Goal: Task Accomplishment & Management: Complete application form

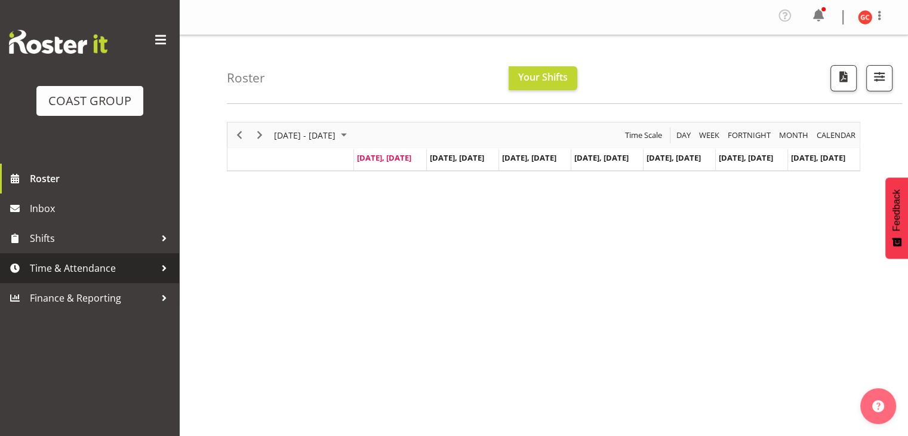
click at [134, 268] on span "Time & Attendance" at bounding box center [92, 268] width 125 height 18
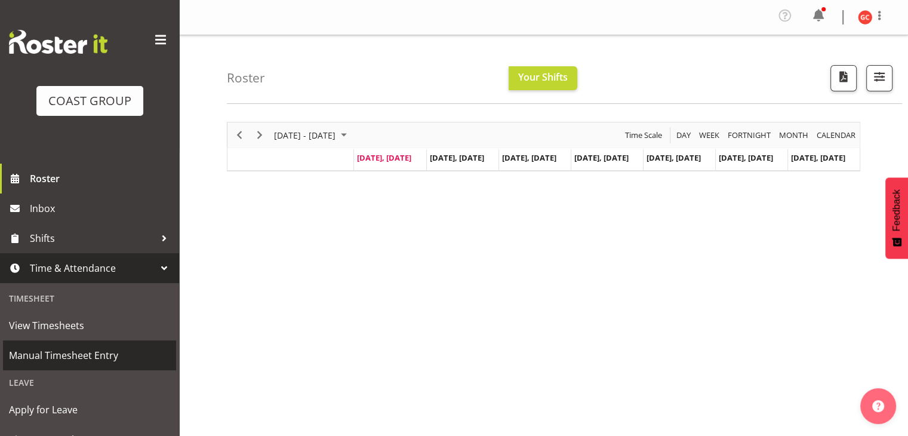
click at [114, 349] on span "Manual Timesheet Entry" at bounding box center [89, 355] width 161 height 18
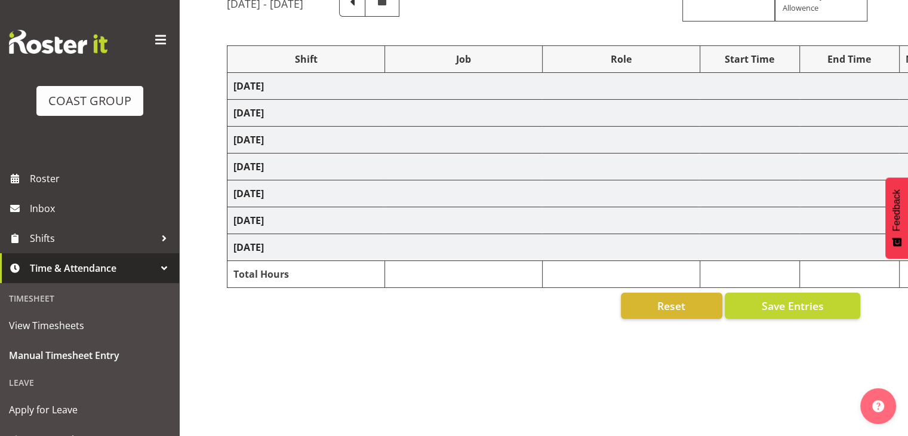
select select "1404"
select select "69"
select select "1404"
select select "9840"
select select "1404"
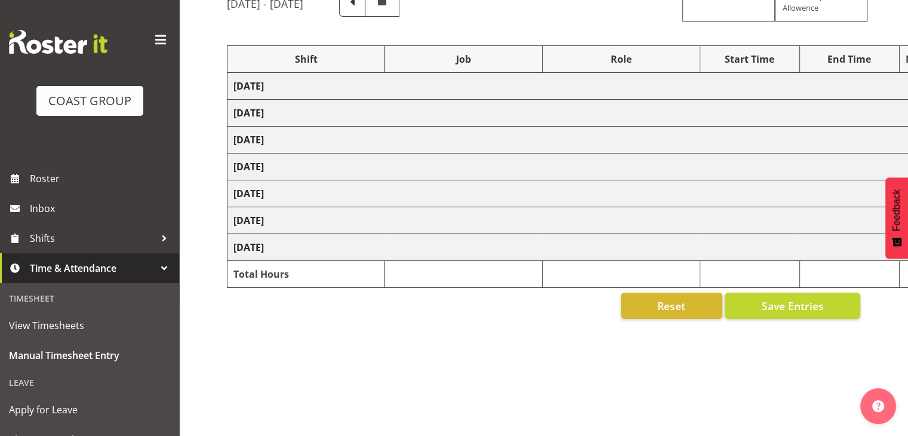
select select "9901"
select select "1404"
select select "69"
select select "1404"
select select "69"
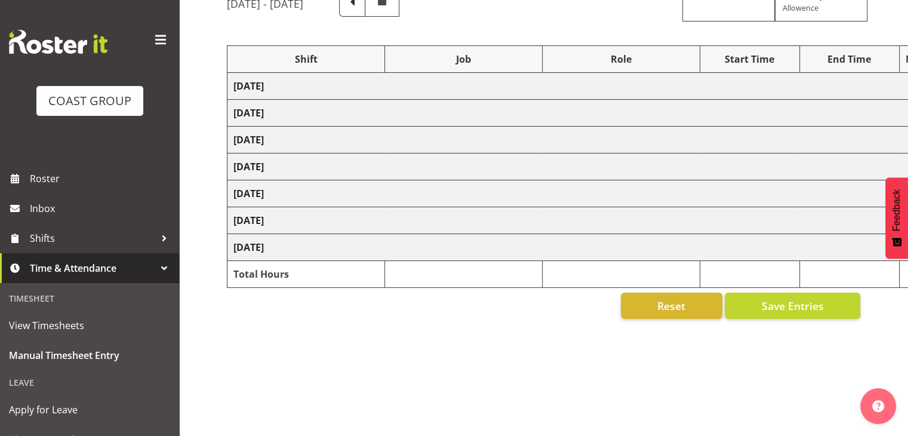
select select "1404"
select select "10304"
select select "1404"
select select "69"
select select "1404"
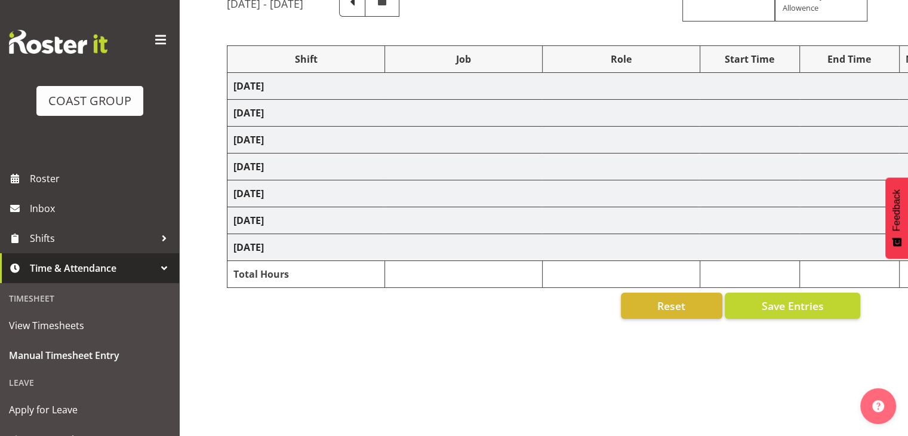
select select "9901"
select select "1404"
select select "69"
select select "1404"
select select "9901"
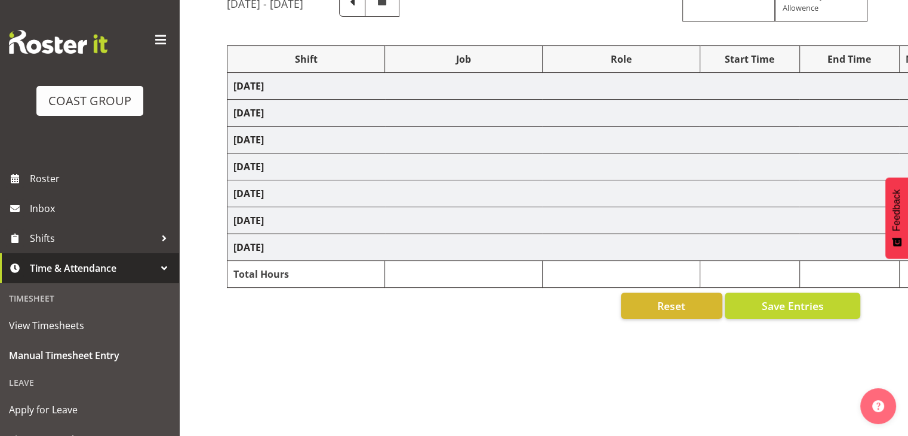
select select "1404"
select select "10304"
select select "1404"
select select "69"
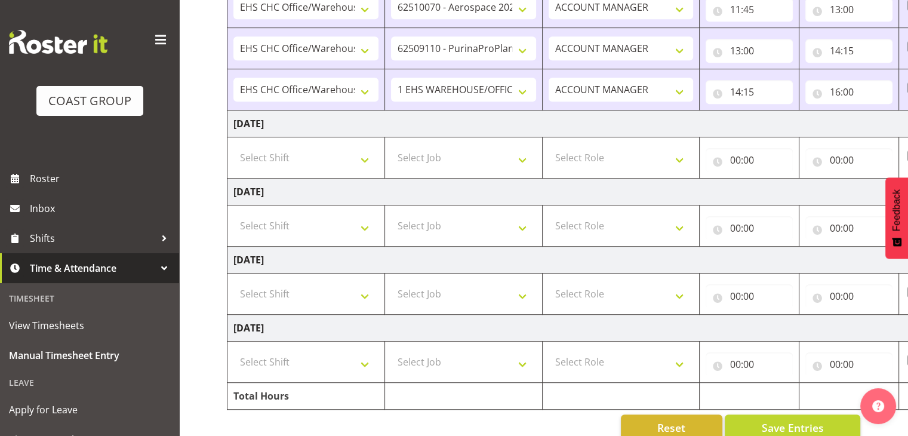
scroll to position [676, 0]
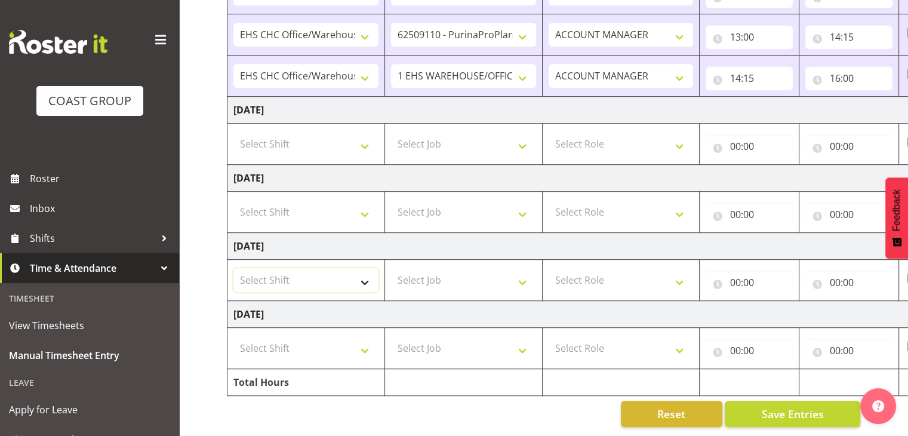
click at [365, 273] on select "Select Shift Break AHICE Break ATSNZ Break All Blacks casual Break Arts canty B…" at bounding box center [305, 280] width 145 height 24
click at [233, 268] on select "Select Shift Break AHICE Break ATSNZ Break All Blacks casual Break Arts canty B…" at bounding box center [305, 280] width 145 height 24
click at [360, 268] on select "Break AHICE Break ATSNZ Break All Blacks casual Break Arts canty Break GP25 Bre…" at bounding box center [305, 280] width 145 height 24
select select "1404"
click at [233, 268] on select "Break AHICE Break ATSNZ Break All Blacks casual Break Arts canty Break GP25 Bre…" at bounding box center [305, 280] width 145 height 24
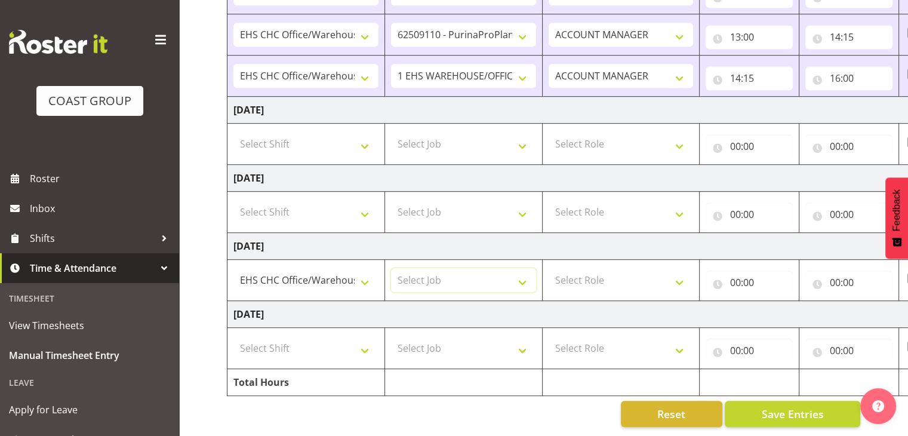
click at [455, 278] on select "Select Job 1 Carlton Events 1 Carlton Hamilton 1 Carlton Wellington 1 EHS WAREH…" at bounding box center [463, 280] width 145 height 24
select select "69"
click at [391, 268] on select "Select Job 1 Carlton Events 1 Carlton Hamilton 1 Carlton Wellington 1 EHS WAREH…" at bounding box center [463, 280] width 145 height 24
click at [608, 275] on select "Select Role ACCOUNT MANAGER" at bounding box center [621, 280] width 145 height 24
select select "197"
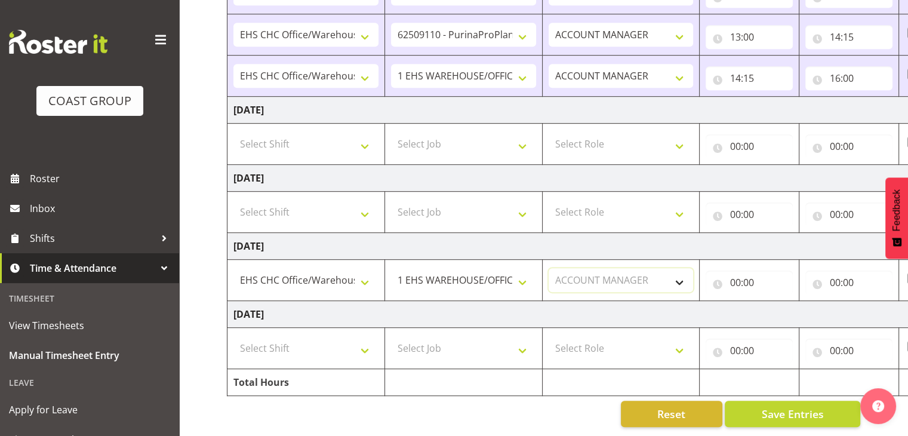
click at [549, 268] on select "Select Role ACCOUNT MANAGER" at bounding box center [621, 280] width 145 height 24
click at [756, 270] on input "00:00" at bounding box center [749, 282] width 87 height 24
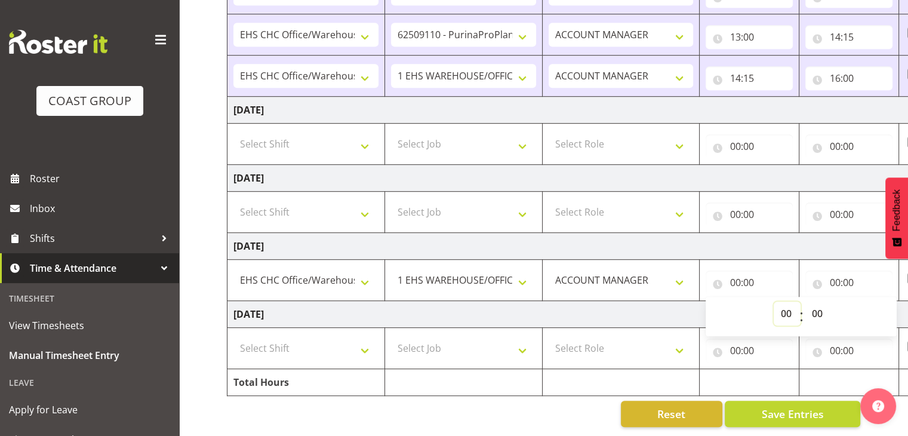
drag, startPoint x: 779, startPoint y: 304, endPoint x: 786, endPoint y: 303, distance: 6.8
click at [779, 304] on select "00 01 02 03 04 05 06 07 08 09 10 11 12 13 14 15 16 17 18 19 20 21 22 23" at bounding box center [787, 313] width 27 height 24
select select "8"
click at [774, 301] on select "00 01 02 03 04 05 06 07 08 09 10 11 12 13 14 15 16 17 18 19 20 21 22 23" at bounding box center [787, 313] width 27 height 24
type input "08:00"
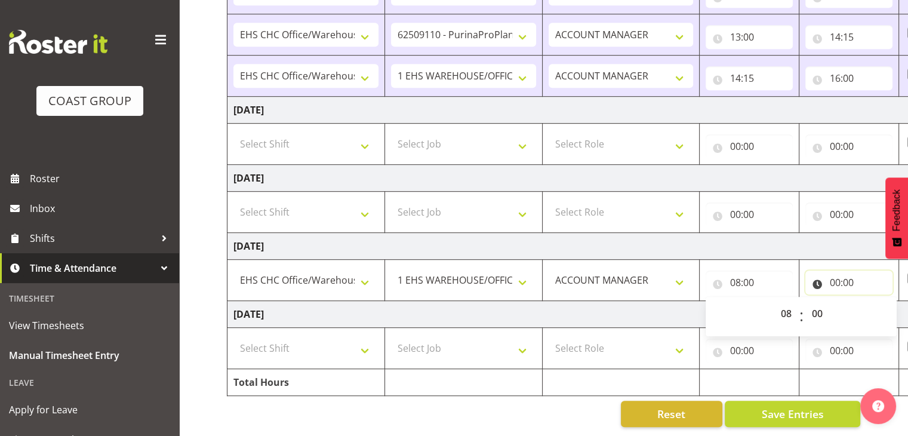
click at [850, 270] on input "00:00" at bounding box center [848, 282] width 87 height 24
drag, startPoint x: 883, startPoint y: 303, endPoint x: 880, endPoint y: 309, distance: 7.0
click at [883, 303] on select "00 01 02 03 04 05 06 07 08 09 10 11 12 13 14 15 16 17 18 19 20 21 22 23" at bounding box center [886, 313] width 27 height 24
select select "11"
click at [873, 301] on select "00 01 02 03 04 05 06 07 08 09 10 11 12 13 14 15 16 17 18 19 20 21 22 23" at bounding box center [886, 313] width 27 height 24
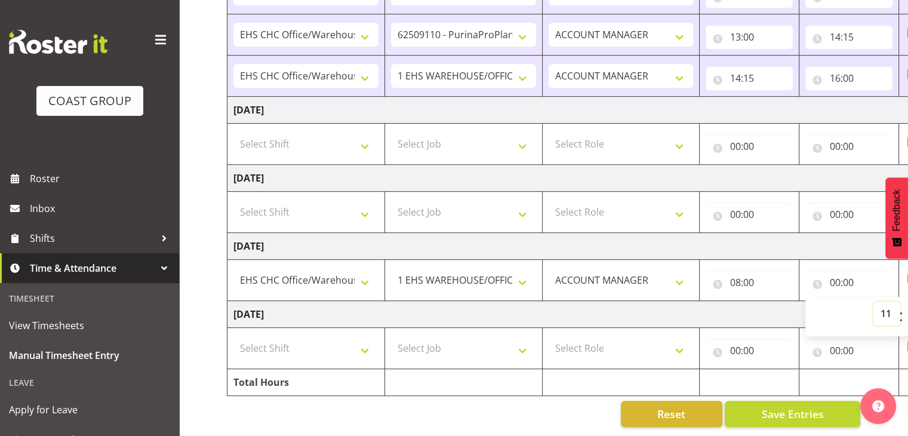
type input "11:00"
click at [812, 236] on td "Monday 8th September 2025" at bounding box center [644, 246] width 835 height 27
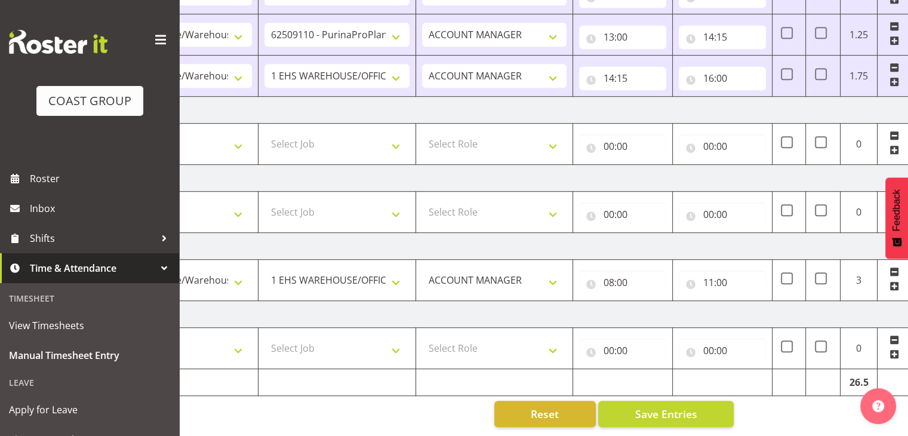
scroll to position [0, 155]
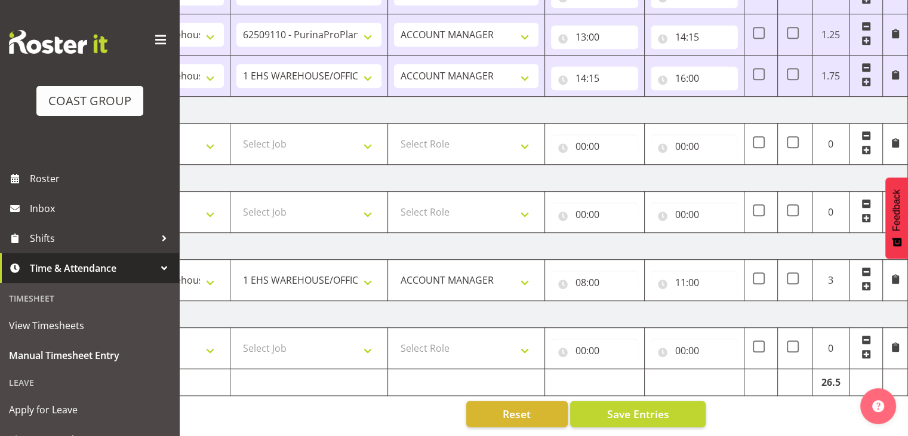
click at [862, 281] on span at bounding box center [866, 286] width 10 height 10
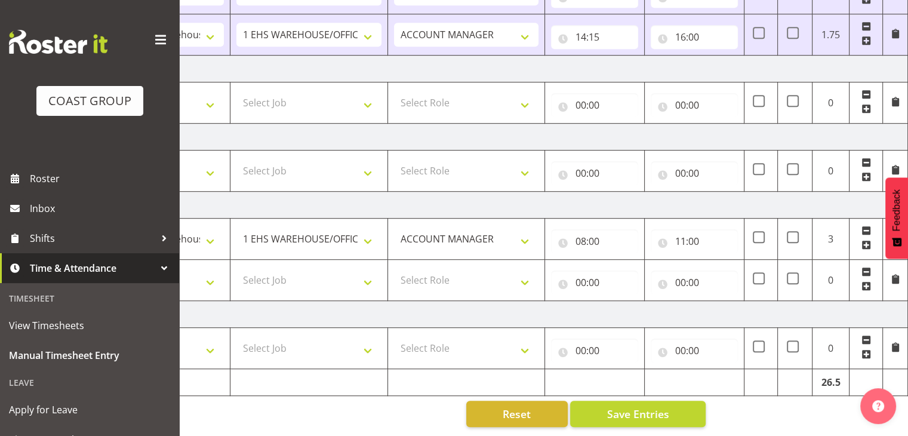
scroll to position [0, 0]
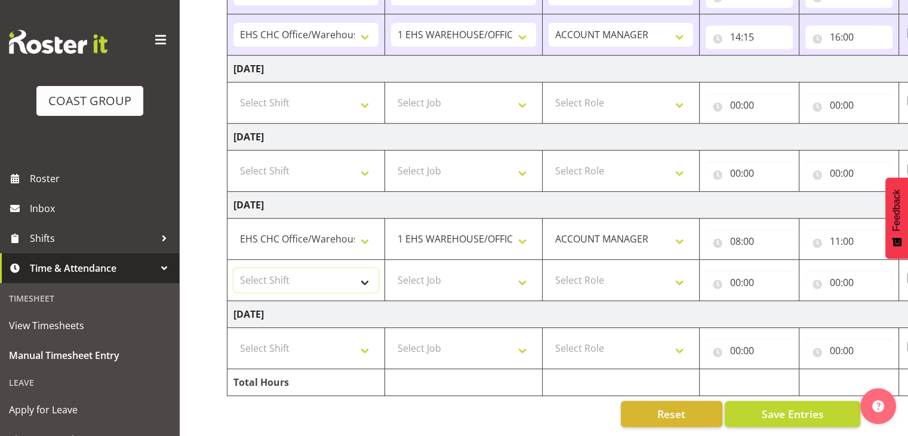
click at [365, 273] on select "Select Shift Break AHICE Break ATSNZ Break All Blacks casual Break Arts canty B…" at bounding box center [305, 280] width 145 height 24
select select "1404"
click at [233, 268] on select "Select Shift Break AHICE Break ATSNZ Break All Blacks casual Break Arts canty B…" at bounding box center [305, 280] width 145 height 24
click at [464, 270] on select "Select Job 1 Carlton Events 1 Carlton Hamilton 1 Carlton Wellington 1 EHS WAREH…" at bounding box center [463, 280] width 145 height 24
select select "10304"
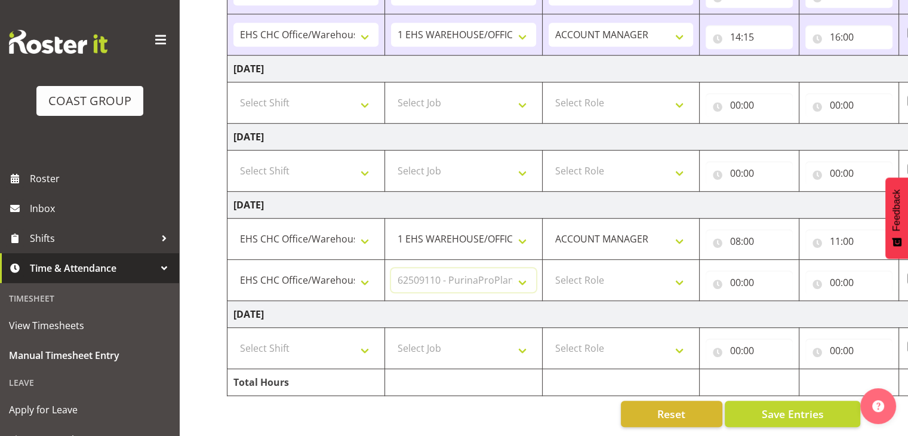
click at [391, 268] on select "Select Job 1 Carlton Events 1 Carlton Hamilton 1 Carlton Wellington 1 EHS WAREH…" at bounding box center [463, 280] width 145 height 24
click at [626, 282] on select "Select Role ACCOUNT MANAGER" at bounding box center [621, 280] width 145 height 24
select select "197"
click at [549, 268] on select "Select Role ACCOUNT MANAGER" at bounding box center [621, 280] width 145 height 24
click at [750, 275] on input "00:00" at bounding box center [749, 282] width 87 height 24
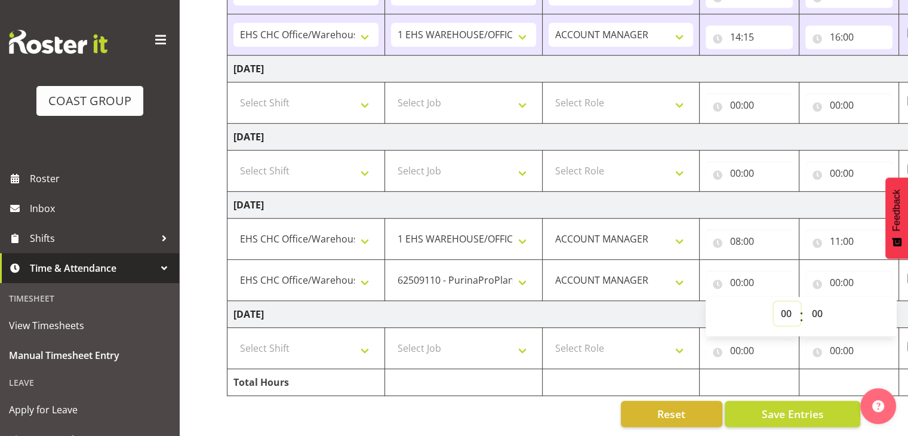
click at [783, 303] on select "00 01 02 03 04 05 06 07 08 09 10 11 12 13 14 15 16 17 18 19 20 21 22 23" at bounding box center [787, 313] width 27 height 24
select select "11"
click at [774, 301] on select "00 01 02 03 04 05 06 07 08 09 10 11 12 13 14 15 16 17 18 19 20 21 22 23" at bounding box center [787, 313] width 27 height 24
click at [838, 280] on input "00:00" at bounding box center [848, 282] width 87 height 24
type input "11:00"
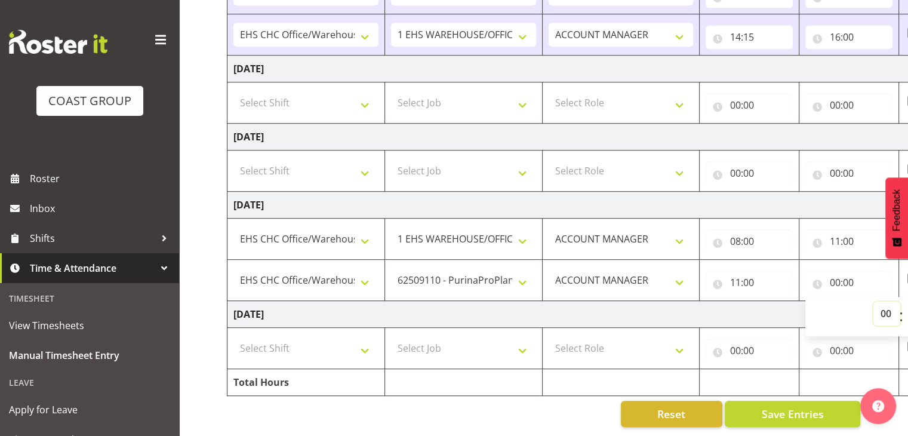
click at [879, 304] on select "00 01 02 03 04 05 06 07 08 09 10 11 12 13 14 15 16 17 18 19 20 21 22 23" at bounding box center [886, 313] width 27 height 24
select select "11"
click at [873, 301] on select "00 01 02 03 04 05 06 07 08 09 10 11 12 13 14 15 16 17 18 19 20 21 22 23" at bounding box center [886, 313] width 27 height 24
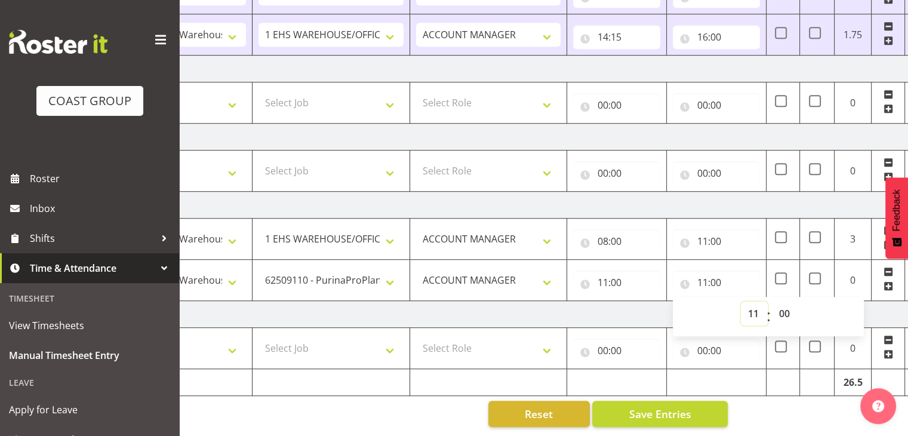
scroll to position [0, 138]
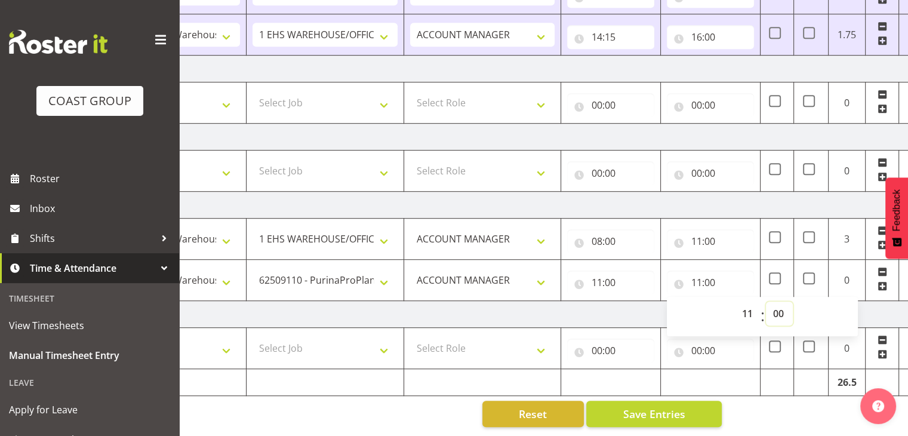
click at [775, 304] on select "00 01 02 03 04 05 06 07 08 09 10 11 12 13 14 15 16 17 18 19 20 21 22 23 24 25 2…" at bounding box center [779, 313] width 27 height 24
click at [766, 301] on select "00 01 02 03 04 05 06 07 08 09 10 11 12 13 14 15 16 17 18 19 20 21 22 23 24 25 2…" at bounding box center [779, 313] width 27 height 24
click at [872, 306] on td "Tuesday 9th September 2025" at bounding box center [506, 314] width 835 height 27
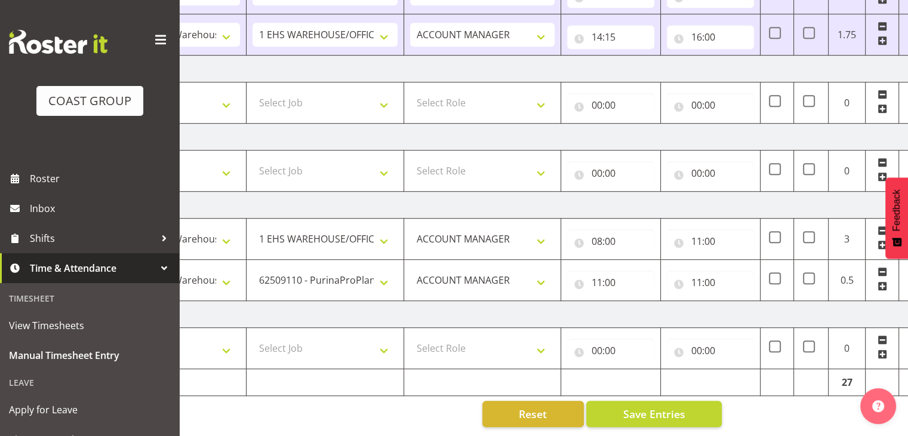
type input "11:30"
click at [880, 281] on span at bounding box center [882, 286] width 10 height 10
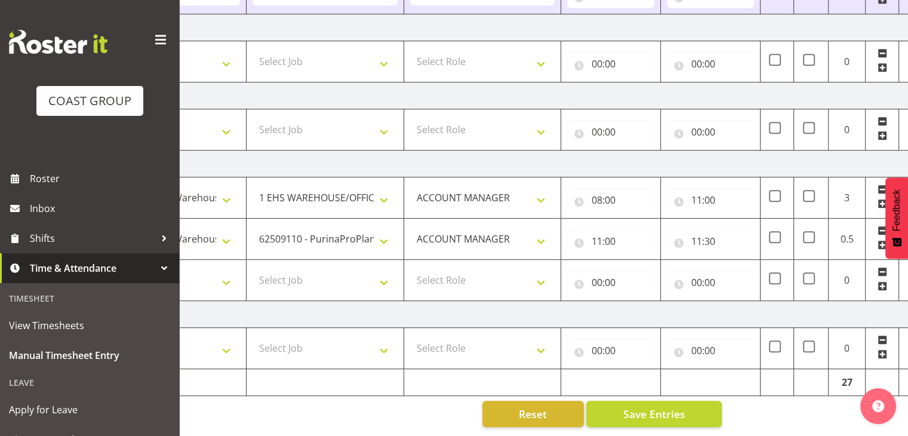
scroll to position [0, 0]
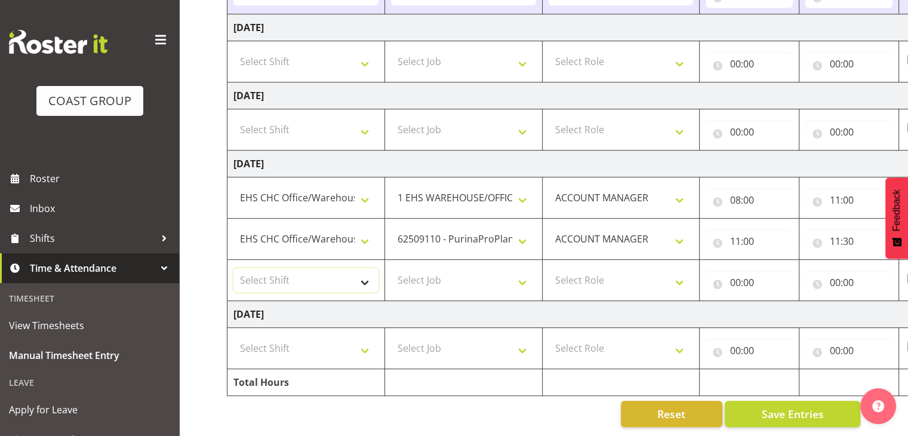
click at [344, 275] on select "Select Shift Break AHICE Break ATSNZ Break All Blacks casual Break Arts canty B…" at bounding box center [305, 280] width 145 height 24
select select "1404"
click at [233, 268] on select "Select Shift Break AHICE Break ATSNZ Break All Blacks casual Break Arts canty B…" at bounding box center [305, 280] width 145 height 24
click at [482, 275] on select "Select Job 1 Carlton Events 1 Carlton Hamilton 1 Carlton Wellington 1 EHS WAREH…" at bounding box center [463, 280] width 145 height 24
select select "10352"
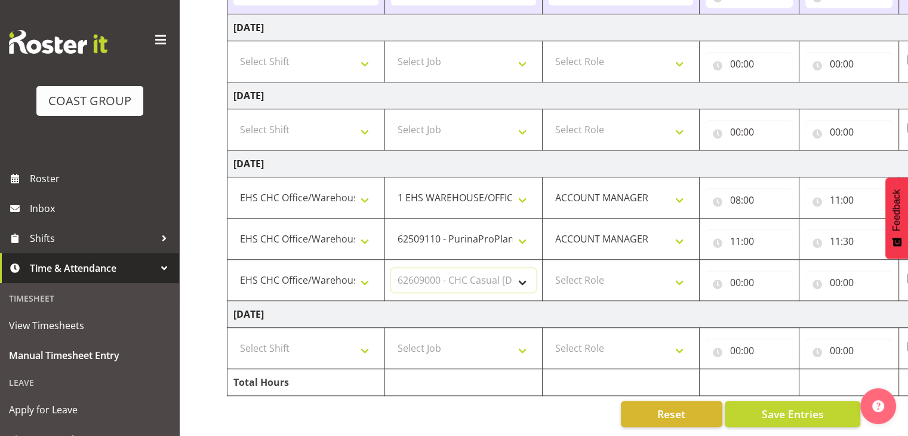
click at [391, 268] on select "Select Job 1 Carlton Events 1 Carlton Hamilton 1 Carlton Wellington 1 EHS WAREH…" at bounding box center [463, 280] width 145 height 24
click at [651, 268] on select "Select Role ACCOUNT MANAGER" at bounding box center [621, 280] width 145 height 24
select select "197"
click at [549, 268] on select "Select Role ACCOUNT MANAGER" at bounding box center [621, 280] width 145 height 24
click at [754, 275] on input "00:00" at bounding box center [749, 282] width 87 height 24
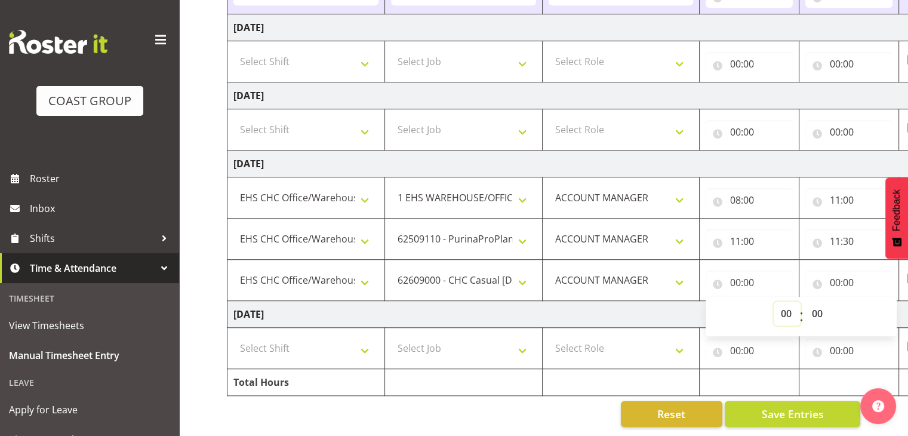
drag, startPoint x: 791, startPoint y: 307, endPoint x: 786, endPoint y: 293, distance: 15.0
click at [791, 307] on select "00 01 02 03 04 05 06 07 08 09 10 11 12 13 14 15 16 17 18 19 20 21 22 23" at bounding box center [787, 313] width 27 height 24
select select "11"
click at [774, 301] on select "00 01 02 03 04 05 06 07 08 09 10 11 12 13 14 15 16 17 18 19 20 21 22 23" at bounding box center [787, 313] width 27 height 24
type input "11:00"
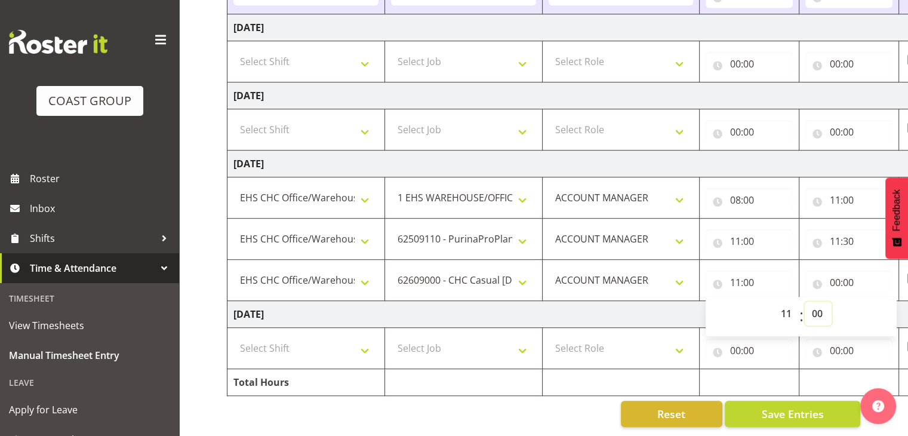
drag, startPoint x: 826, startPoint y: 306, endPoint x: 828, endPoint y: 297, distance: 9.8
click at [826, 306] on select "00 01 02 03 04 05 06 07 08 09 10 11 12 13 14 15 16 17 18 19 20 21 22 23 24 25 2…" at bounding box center [818, 313] width 27 height 24
select select "30"
click at [805, 301] on select "00 01 02 03 04 05 06 07 08 09 10 11 12 13 14 15 16 17 18 19 20 21 22 23 24 25 2…" at bounding box center [818, 313] width 27 height 24
click at [852, 283] on input "00:00" at bounding box center [848, 282] width 87 height 24
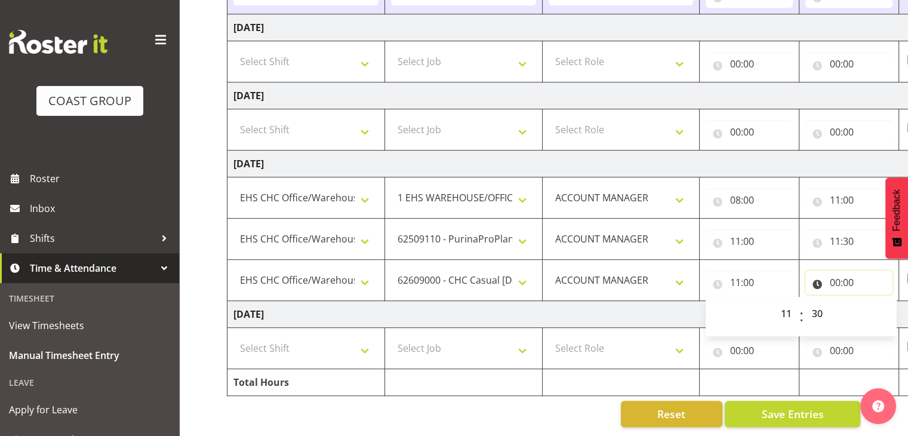
type input "11:30"
click at [886, 306] on select "00 01 02 03 04 05 06 07 08 09 10 11 12 13 14 15 16 17 18 19 20 21 22 23" at bounding box center [886, 313] width 27 height 24
select select "12"
click at [873, 301] on select "00 01 02 03 04 05 06 07 08 09 10 11 12 13 14 15 16 17 18 19 20 21 22 23" at bounding box center [886, 313] width 27 height 24
type input "12:00"
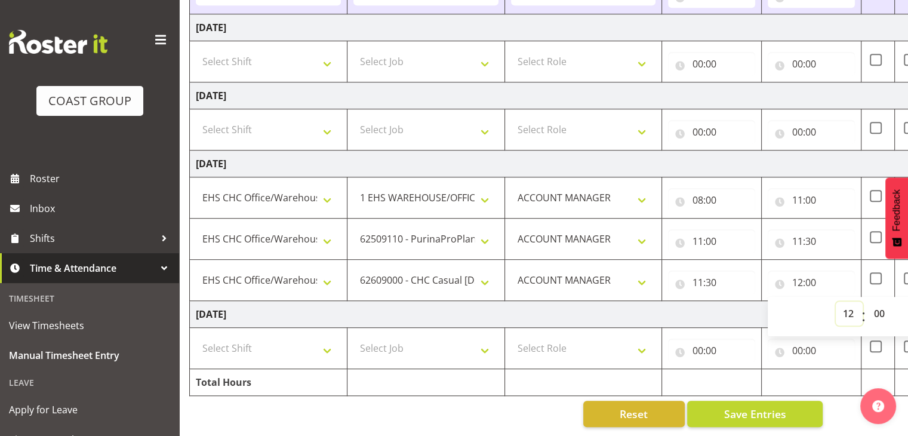
scroll to position [0, 155]
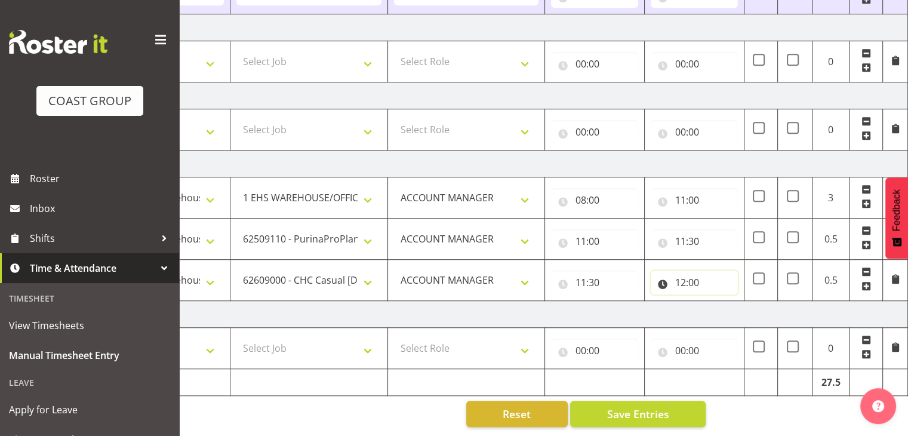
drag, startPoint x: 707, startPoint y: 272, endPoint x: 741, endPoint y: 275, distance: 34.7
click at [707, 272] on input "12:00" at bounding box center [694, 282] width 87 height 24
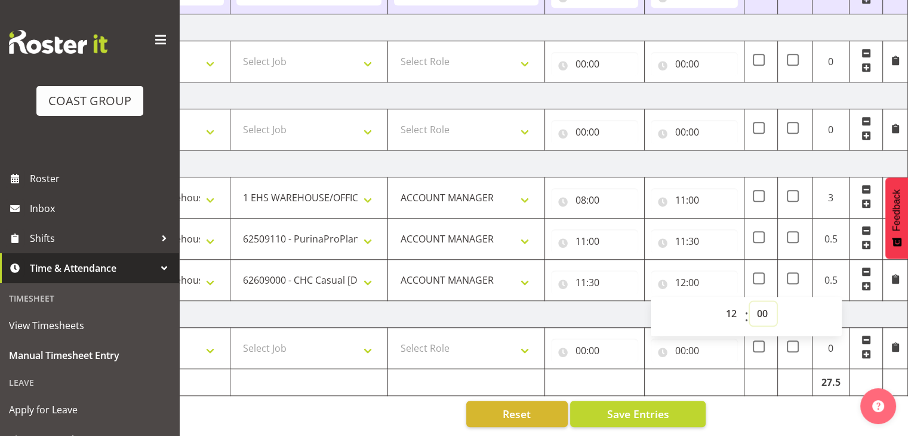
drag, startPoint x: 767, startPoint y: 301, endPoint x: 767, endPoint y: 295, distance: 6.6
click at [767, 301] on select "00 01 02 03 04 05 06 07 08 09 10 11 12 13 14 15 16 17 18 19 20 21 22 23 24 25 2…" at bounding box center [763, 313] width 27 height 24
select select "15"
click at [750, 301] on select "00 01 02 03 04 05 06 07 08 09 10 11 12 13 14 15 16 17 18 19 20 21 22 23 24 25 2…" at bounding box center [763, 313] width 27 height 24
type input "12:15"
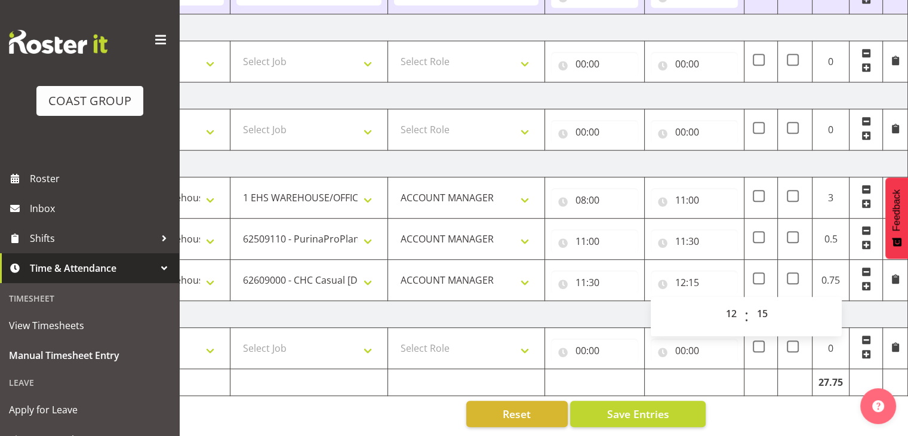
click at [849, 307] on td "Tuesday 9th September 2025" at bounding box center [490, 314] width 835 height 27
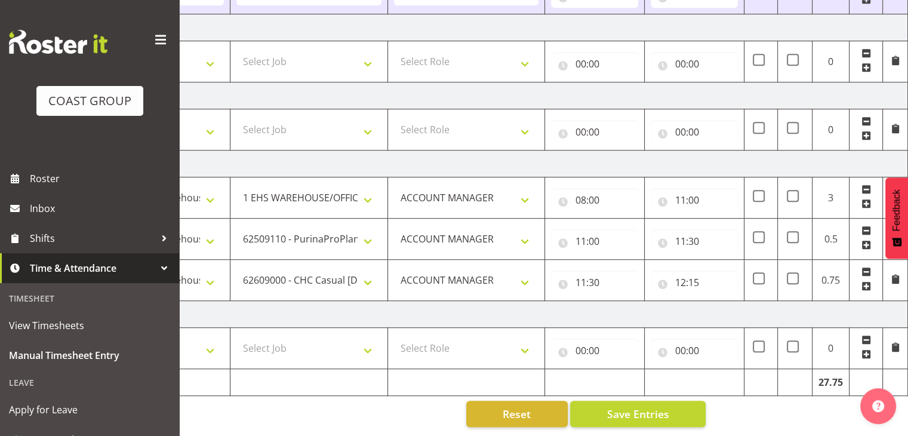
click at [862, 281] on span at bounding box center [866, 286] width 10 height 10
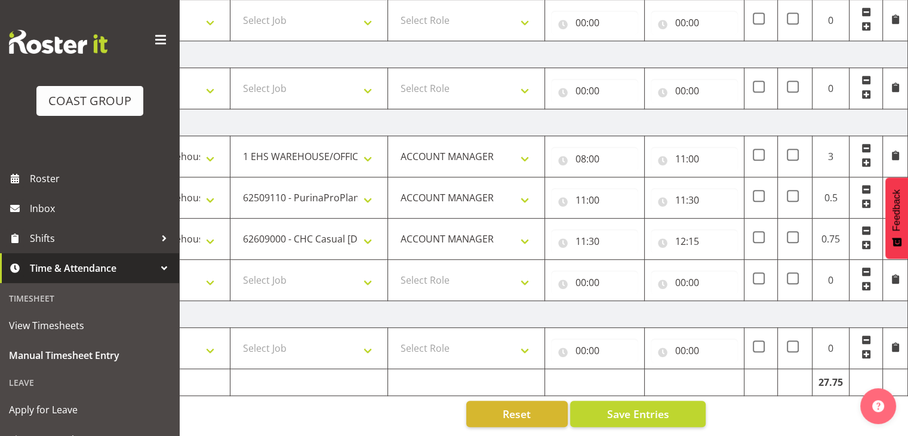
scroll to position [0, 0]
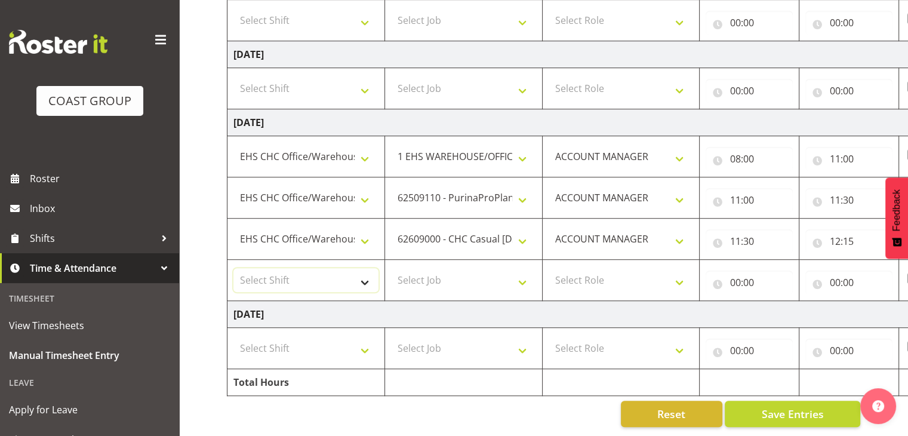
click at [375, 269] on select "Select Shift Break AHICE Break ATSNZ Break All Blacks casual Break Arts canty B…" at bounding box center [305, 280] width 145 height 24
select select "1404"
click at [233, 268] on select "Select Shift Break AHICE Break ATSNZ Break All Blacks casual Break Arts canty B…" at bounding box center [305, 280] width 145 height 24
click at [432, 260] on td "Select Job 1 Carlton Events 1 Carlton Hamilton 1 Carlton Wellington 1 EHS WAREH…" at bounding box center [463, 280] width 158 height 41
click at [546, 270] on td "Select Role ACCOUNT MANAGER" at bounding box center [621, 280] width 158 height 41
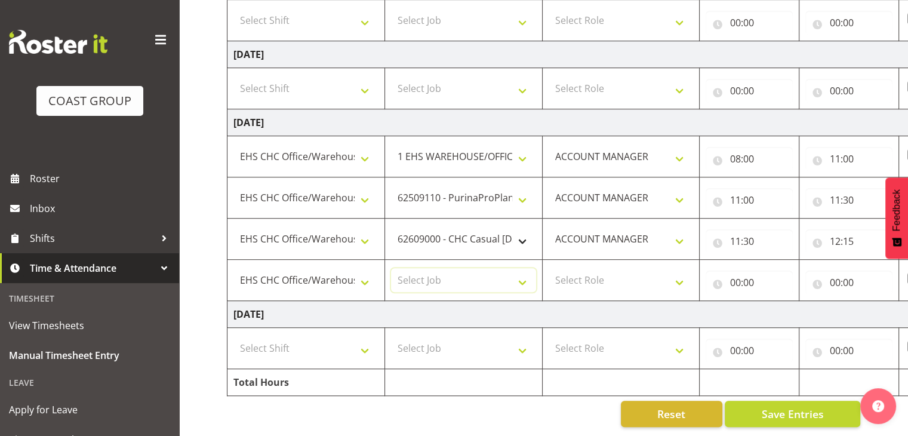
click at [523, 268] on select "Select Job 1 Carlton Events 1 Carlton Hamilton 1 Carlton Wellington 1 EHS WAREH…" at bounding box center [463, 280] width 145 height 24
select select "9899"
click at [391, 268] on select "Select Job 1 Carlton Events 1 Carlton Hamilton 1 Carlton Wellington 1 EHS WAREH…" at bounding box center [463, 280] width 145 height 24
click at [620, 280] on select "Select Role ACCOUNT MANAGER" at bounding box center [621, 280] width 145 height 24
select select "197"
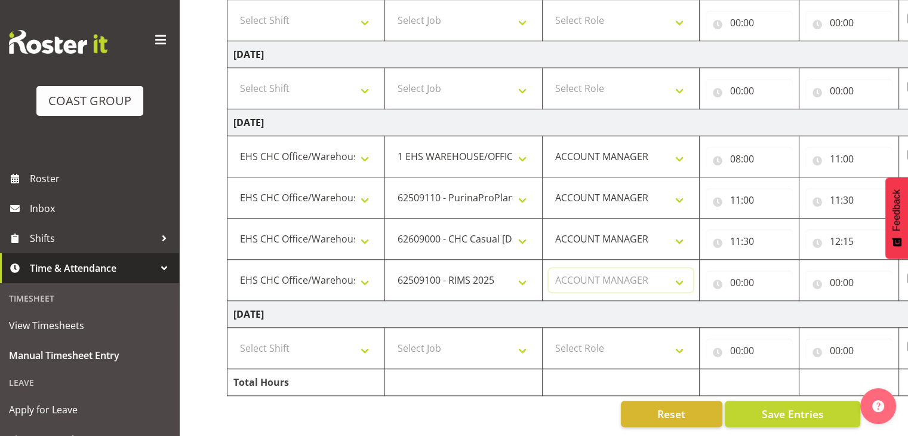
click at [549, 268] on select "Select Role ACCOUNT MANAGER" at bounding box center [621, 280] width 145 height 24
click at [756, 273] on input "00:00" at bounding box center [749, 282] width 87 height 24
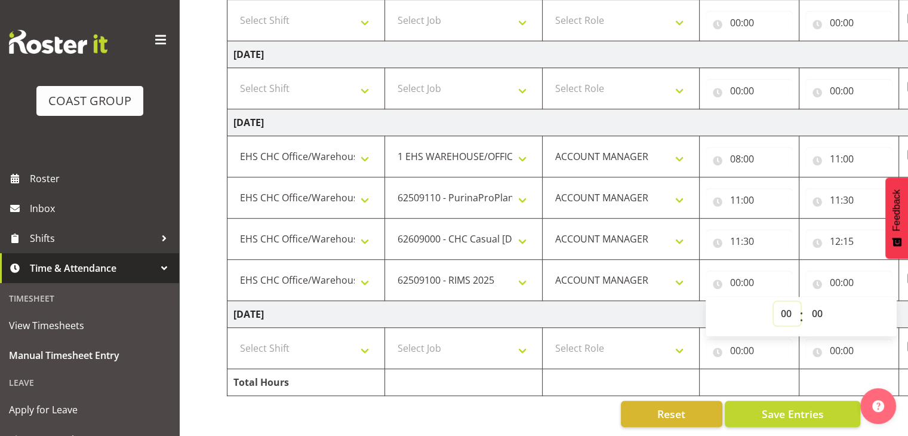
drag, startPoint x: 784, startPoint y: 303, endPoint x: 785, endPoint y: 297, distance: 6.6
click at [784, 303] on select "00 01 02 03 04 05 06 07 08 09 10 11 12 13 14 15 16 17 18 19 20 21 22 23" at bounding box center [787, 313] width 27 height 24
select select "12"
click at [774, 301] on select "00 01 02 03 04 05 06 07 08 09 10 11 12 13 14 15 16 17 18 19 20 21 22 23" at bounding box center [787, 313] width 27 height 24
type input "12:00"
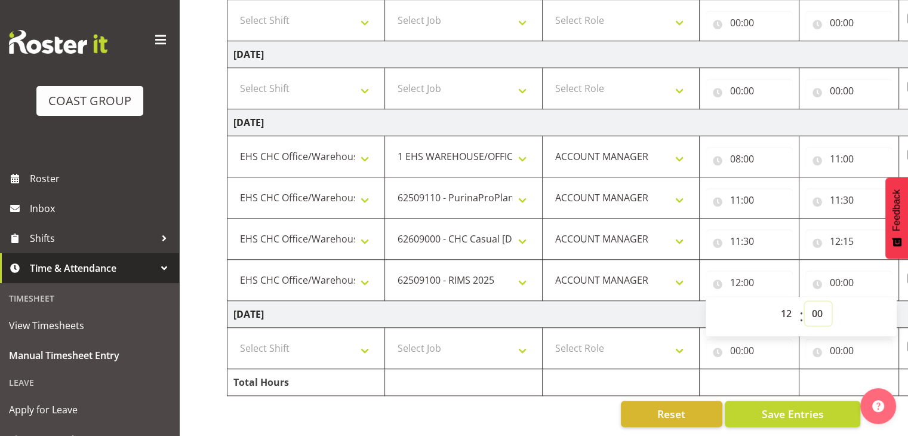
drag, startPoint x: 820, startPoint y: 306, endPoint x: 821, endPoint y: 294, distance: 11.5
click at [820, 304] on select "00 01 02 03 04 05 06 07 08 09 10 11 12 13 14 15 16 17 18 19 20 21 22 23 24 25 2…" at bounding box center [818, 313] width 27 height 24
select select "15"
click at [805, 301] on select "00 01 02 03 04 05 06 07 08 09 10 11 12 13 14 15 16 17 18 19 20 21 22 23 24 25 2…" at bounding box center [818, 313] width 27 height 24
click at [858, 280] on input "00:00" at bounding box center [848, 282] width 87 height 24
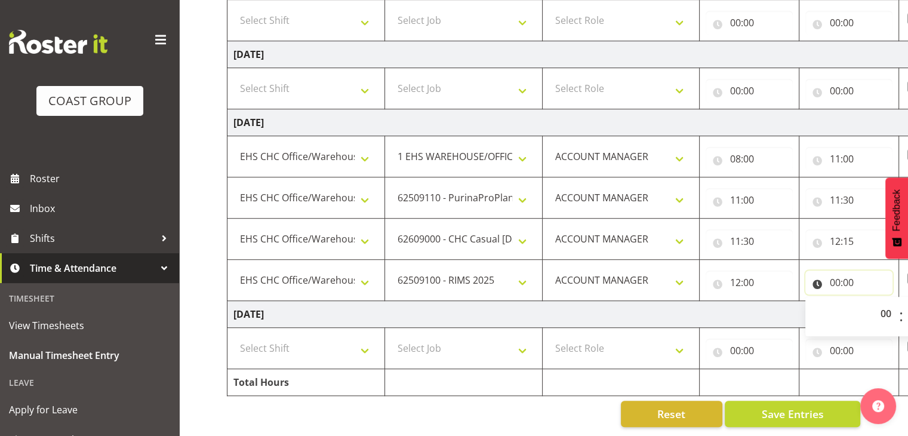
type input "12:15"
click at [881, 301] on select "00 01 02 03 04 05 06 07 08 09 10 11 12 13 14 15 16 17 18 19 20 21 22 23" at bounding box center [886, 313] width 27 height 24
select select "13"
click at [873, 301] on select "00 01 02 03 04 05 06 07 08 09 10 11 12 13 14 15 16 17 18 19 20 21 22 23" at bounding box center [886, 313] width 27 height 24
type input "13:00"
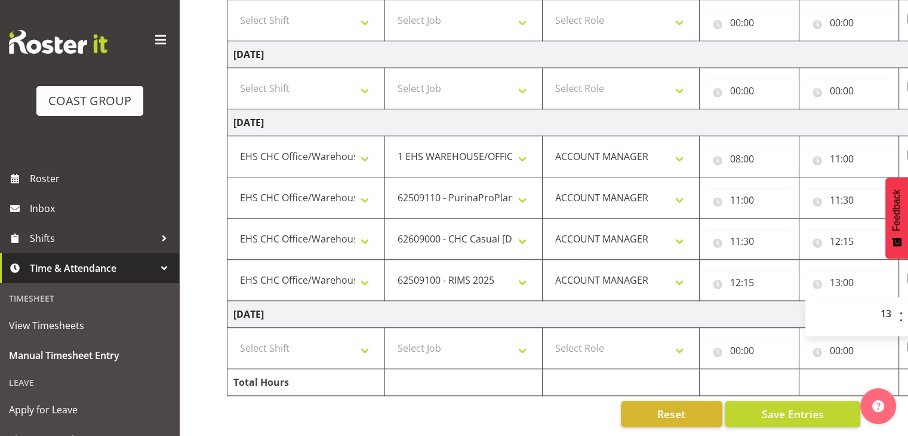
click at [786, 306] on td "Tuesday 9th September 2025" at bounding box center [644, 314] width 835 height 27
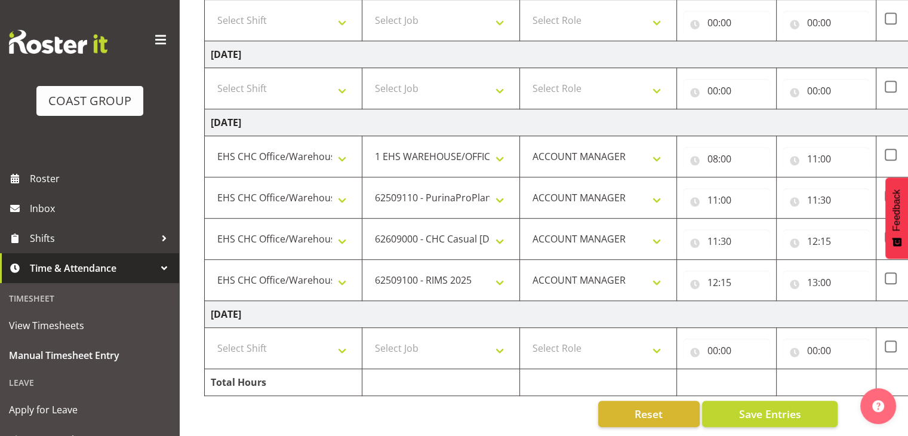
scroll to position [0, 155]
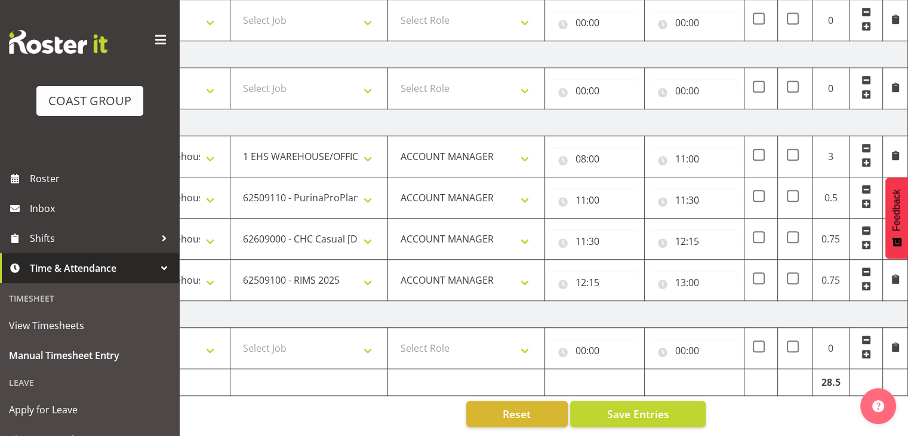
click at [868, 281] on span at bounding box center [866, 286] width 10 height 10
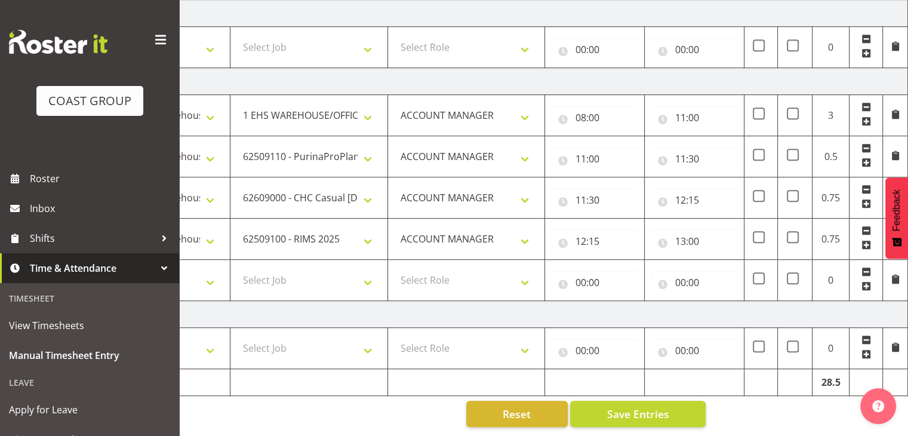
scroll to position [0, 0]
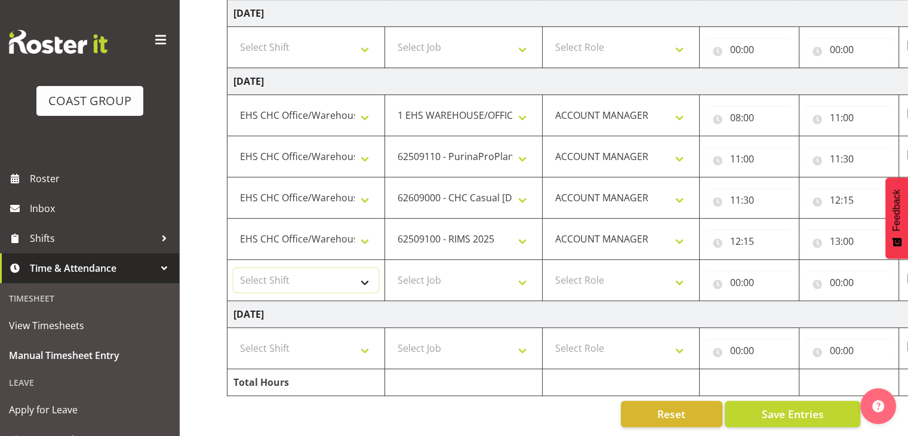
click at [345, 268] on select "Select Shift Break AHICE Break ATSNZ Break All Blacks casual Break Arts canty B…" at bounding box center [305, 280] width 145 height 24
click at [483, 273] on select "Select Job 1 Carlton Events 1 Carlton Hamilton 1 Carlton Wellington 1 EHS WAREH…" at bounding box center [463, 280] width 145 height 24
click at [363, 272] on select "Break AHICE Break ATSNZ Break All Blacks casual Break Arts canty Break GP25 Bre…" at bounding box center [305, 280] width 145 height 24
select select "81508"
click at [233, 268] on select "Break AHICE Break ATSNZ Break All Blacks casual Break Arts canty Break GP25 Bre…" at bounding box center [305, 280] width 145 height 24
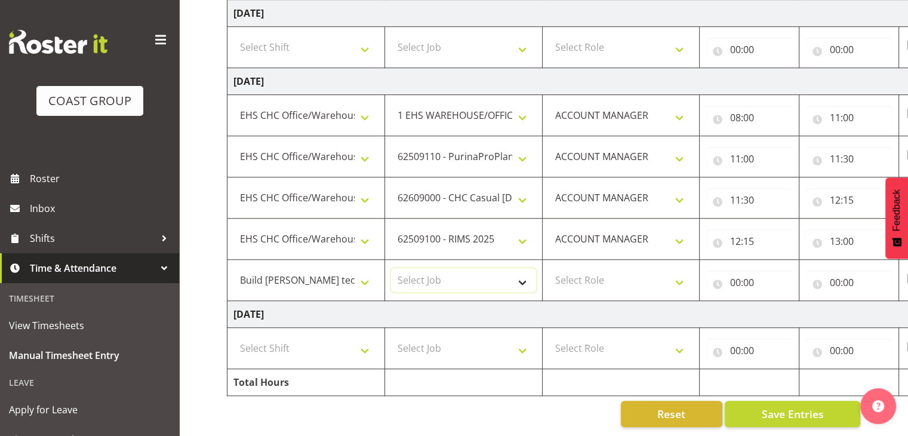
click at [477, 268] on select "Select Job 1 Carlton Events 1 Carlton Hamilton 1 Carlton Wellington 1 EHS WAREH…" at bounding box center [463, 280] width 145 height 24
click at [391, 268] on select "Select Job 1 Carlton Events 1 Carlton Hamilton 1 Carlton Wellington 1 EHS WAREH…" at bounding box center [463, 280] width 145 height 24
click at [531, 270] on select "1 Carlton Events 1 Carlton Hamilton 1 Carlton Wellington 1 EHS WAREHOUSE/OFFICE…" at bounding box center [463, 280] width 145 height 24
select select "9840"
click at [391, 268] on select "1 Carlton Events 1 Carlton Hamilton 1 Carlton Wellington 1 EHS WAREHOUSE/OFFICE…" at bounding box center [463, 280] width 145 height 24
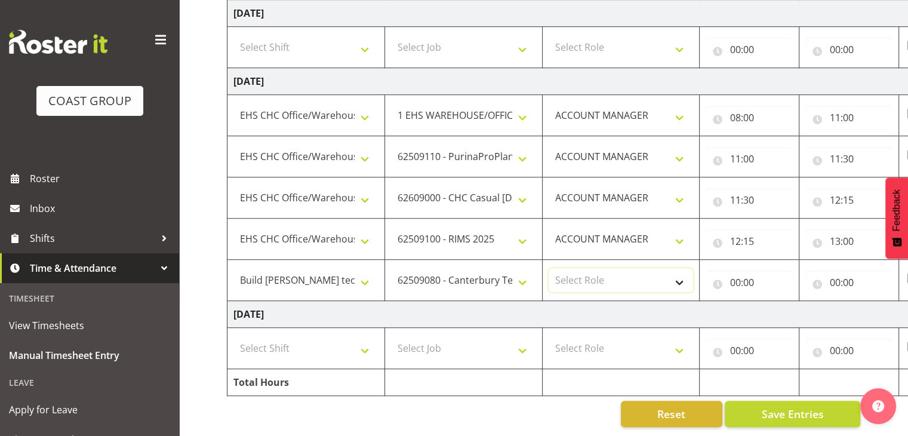
click at [657, 268] on select "Select Role ACCOUNT MANAGER" at bounding box center [621, 280] width 145 height 24
select select "197"
click at [549, 268] on select "Select Role ACCOUNT MANAGER" at bounding box center [621, 280] width 145 height 24
click at [750, 275] on input "00:00" at bounding box center [749, 282] width 87 height 24
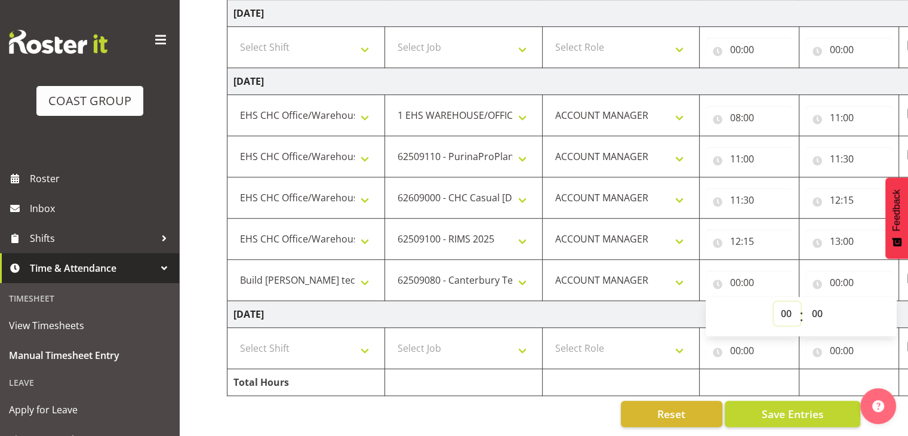
click at [788, 306] on select "00 01 02 03 04 05 06 07 08 09 10 11 12 13 14 15 16 17 18 19 20 21 22 23" at bounding box center [787, 313] width 27 height 24
click at [774, 301] on select "00 01 02 03 04 05 06 07 08 09 10 11 12 13 14 15 16 17 18 19 20 21 22 23" at bounding box center [787, 313] width 27 height 24
click at [848, 279] on input "00:00" at bounding box center [848, 282] width 87 height 24
type input "13:00"
click at [885, 308] on select "00 01 02 03 04 05 06 07 08 09 10 11 12 13 14 15 16 17 18 19 20 21 22 23" at bounding box center [886, 313] width 27 height 24
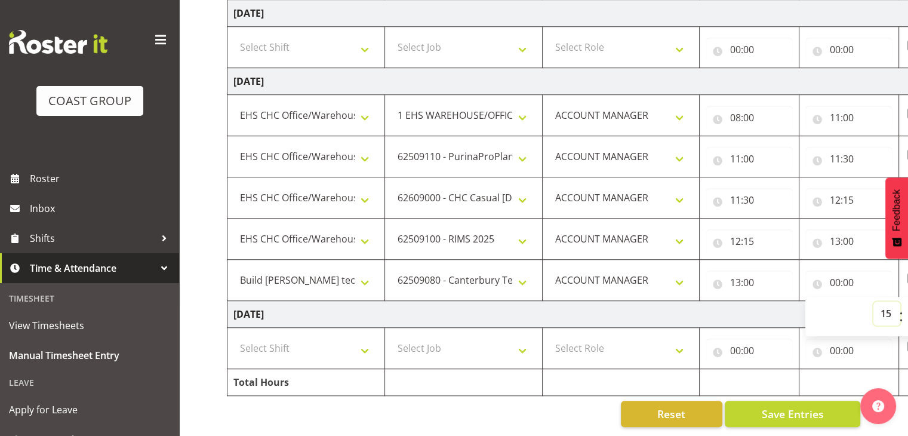
click at [873, 301] on select "00 01 02 03 04 05 06 07 08 09 10 11 12 13 14 15 16 17 18 19 20 21 22 23" at bounding box center [886, 313] width 27 height 24
click at [762, 308] on td "Tuesday 9th September 2025" at bounding box center [644, 314] width 835 height 27
type input "15:00"
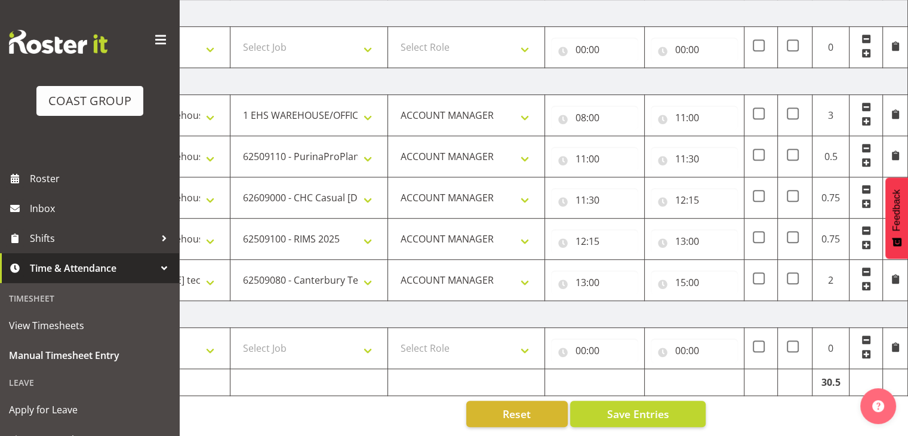
click at [863, 281] on span at bounding box center [866, 286] width 10 height 10
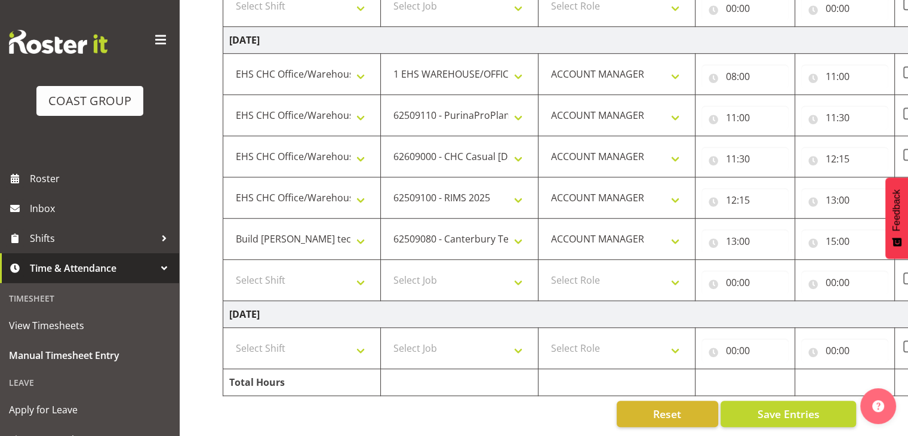
scroll to position [0, 0]
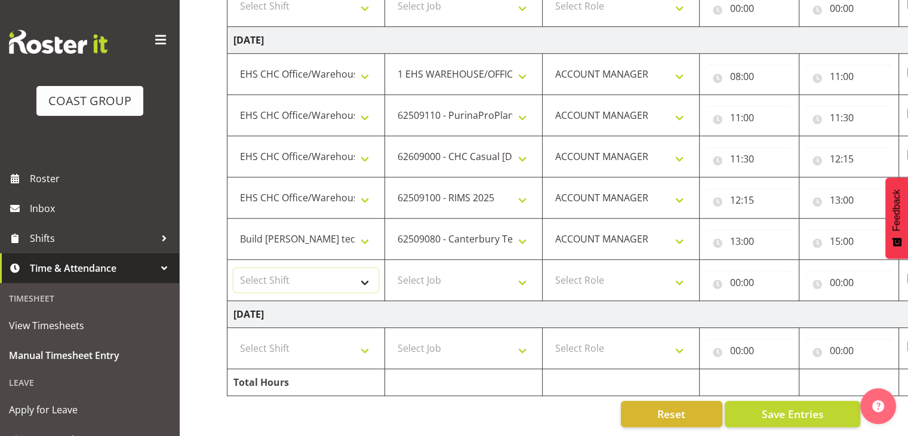
click at [364, 268] on select "Select Shift Break AHICE Break ATSNZ Break All Blacks casual Break Arts canty B…" at bounding box center [305, 280] width 145 height 24
select select "72615"
click at [233, 268] on select "Select Shift Break AHICE Break ATSNZ Break All Blacks casual Break Arts canty B…" at bounding box center [305, 280] width 145 height 24
click at [359, 269] on select "Break AHICE Break ATSNZ Break All Blacks casual Break Arts canty Break GP25 Bre…" at bounding box center [305, 280] width 145 height 24
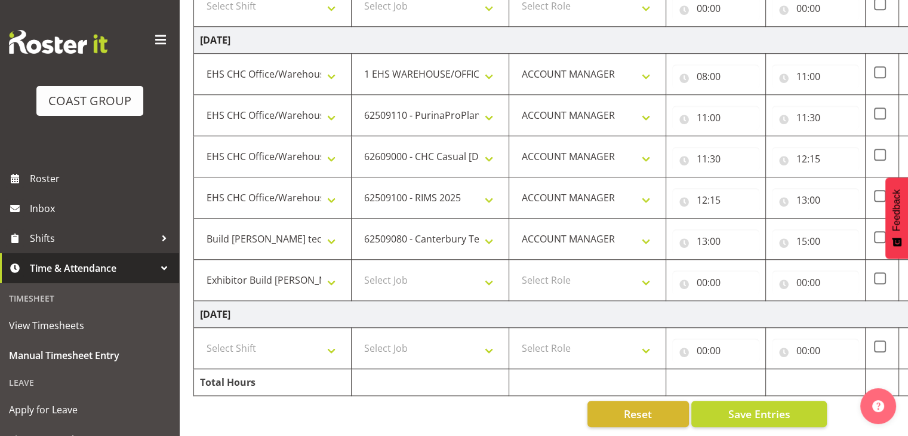
scroll to position [0, 155]
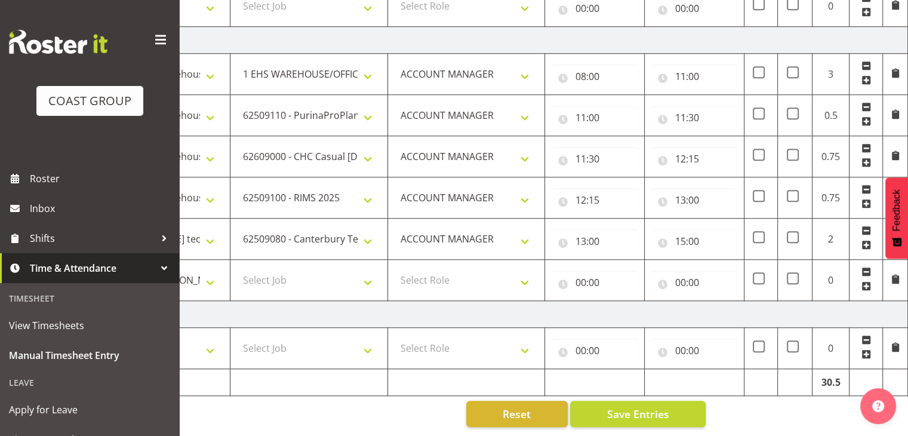
click at [866, 267] on span at bounding box center [866, 272] width 10 height 10
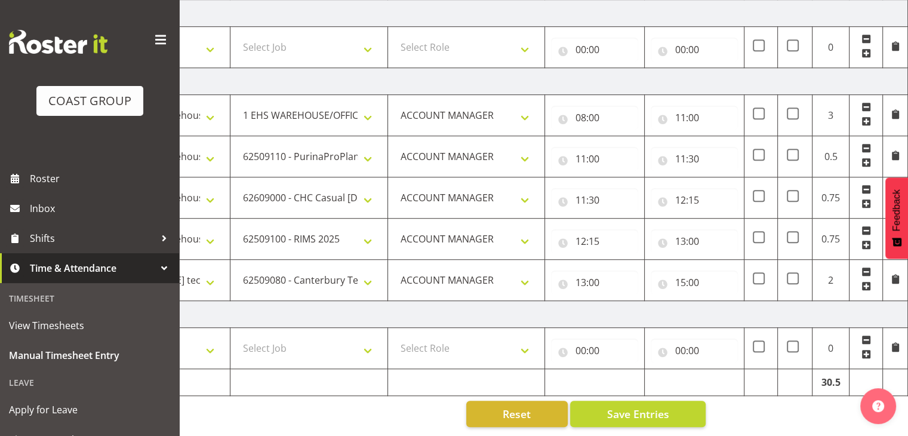
scroll to position [840, 0]
click at [695, 278] on input "15:00" at bounding box center [694, 282] width 87 height 24
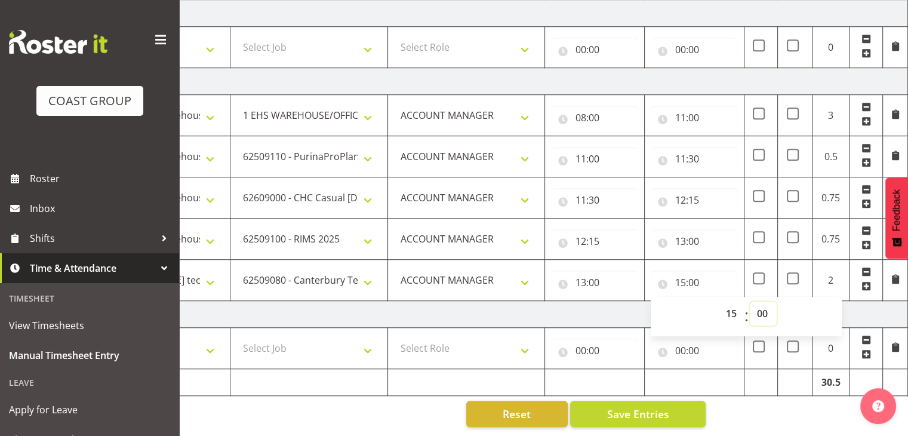
click at [761, 309] on select "00 01 02 03 04 05 06 07 08 09 10 11 12 13 14 15 16 17 18 19 20 21 22 23 24 25 2…" at bounding box center [763, 313] width 27 height 24
click at [733, 306] on select "00 01 02 03 04 05 06 07 08 09 10 11 12 13 14 15 16 17 18 19 20 21 22 23" at bounding box center [732, 313] width 27 height 24
select select "18"
click at [719, 301] on select "00 01 02 03 04 05 06 07 08 09 10 11 12 13 14 15 16 17 18 19 20 21 22 23" at bounding box center [732, 313] width 27 height 24
click at [856, 309] on td "Tuesday 9th September 2025" at bounding box center [490, 314] width 835 height 27
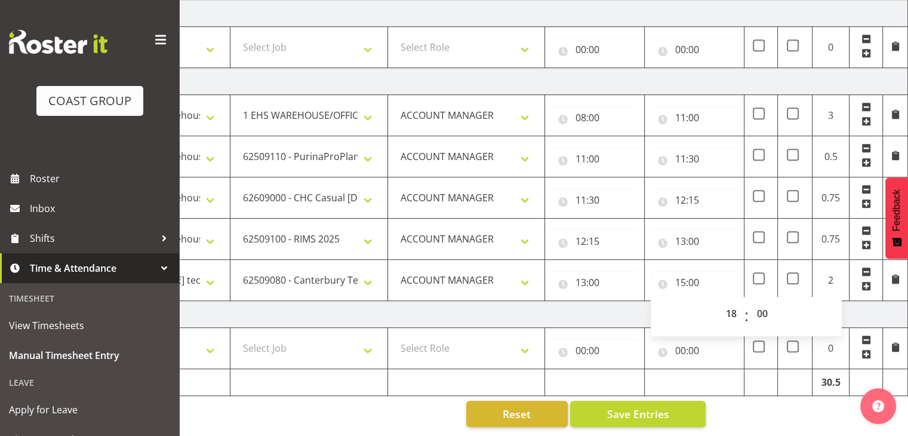
type input "18:00"
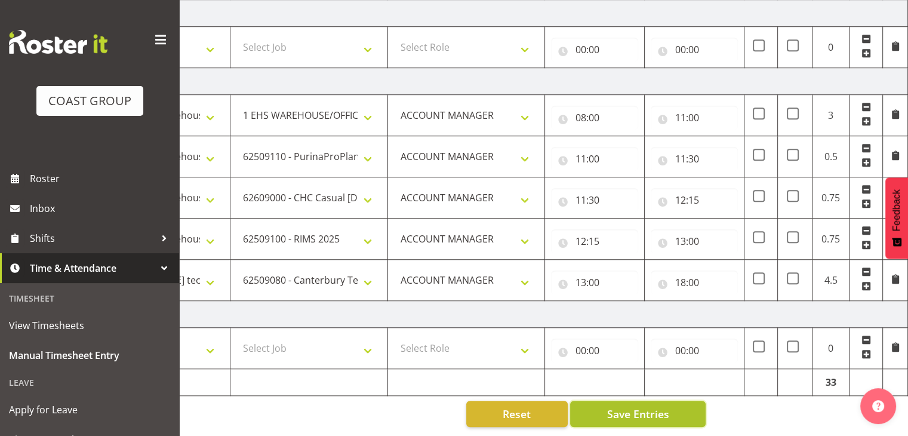
drag, startPoint x: 666, startPoint y: 408, endPoint x: 676, endPoint y: 409, distance: 10.2
click at [667, 408] on span "Save Entries" at bounding box center [637, 414] width 62 height 16
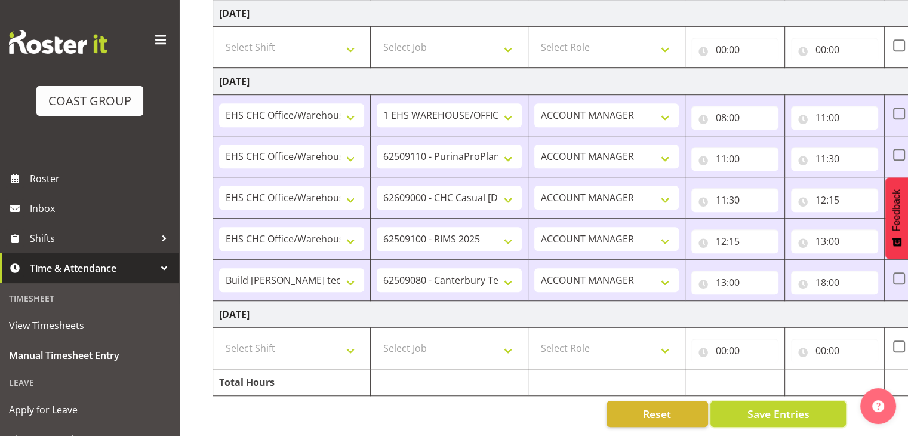
scroll to position [0, 155]
